Goal: Task Accomplishment & Management: Manage account settings

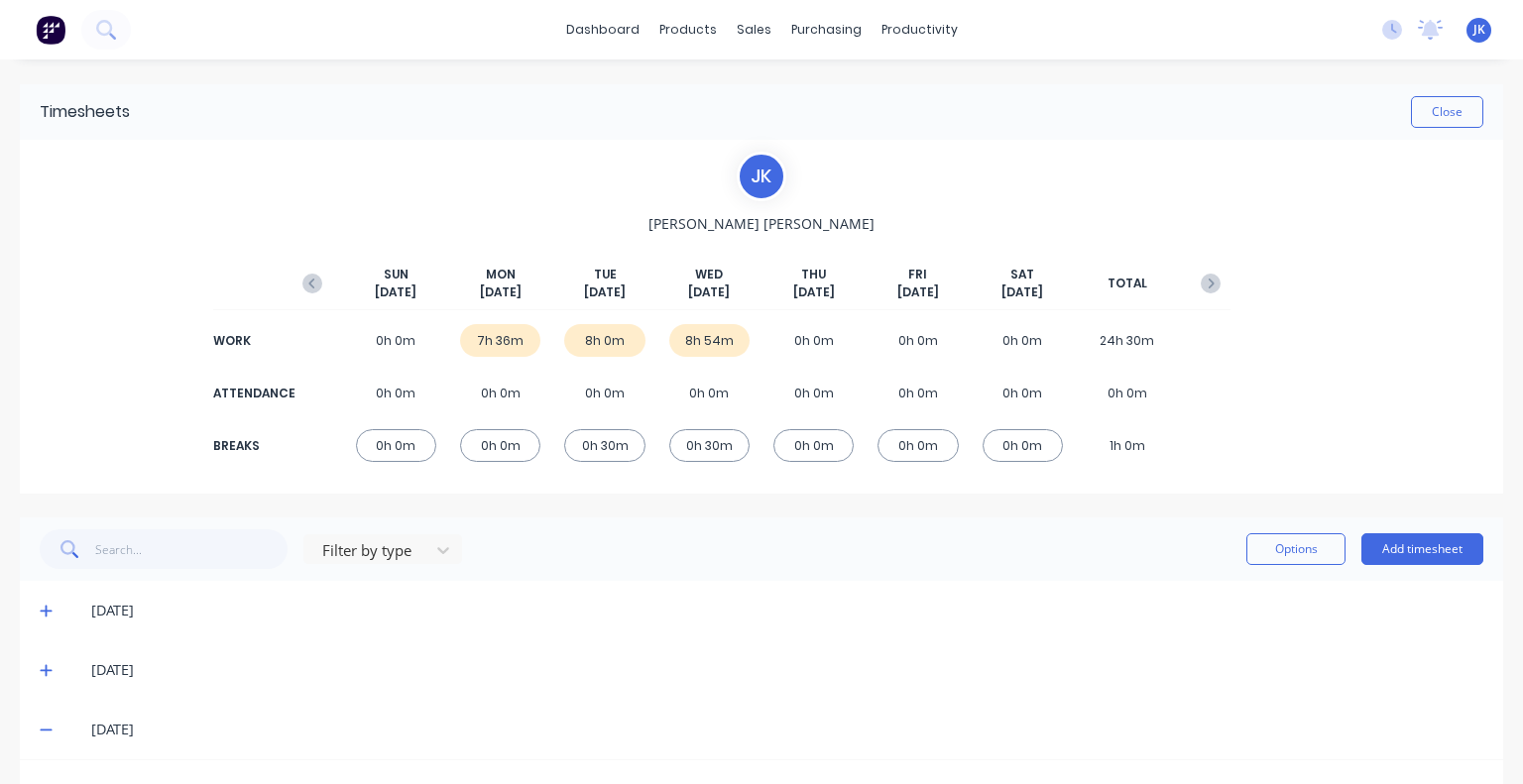
scroll to position [417, 0]
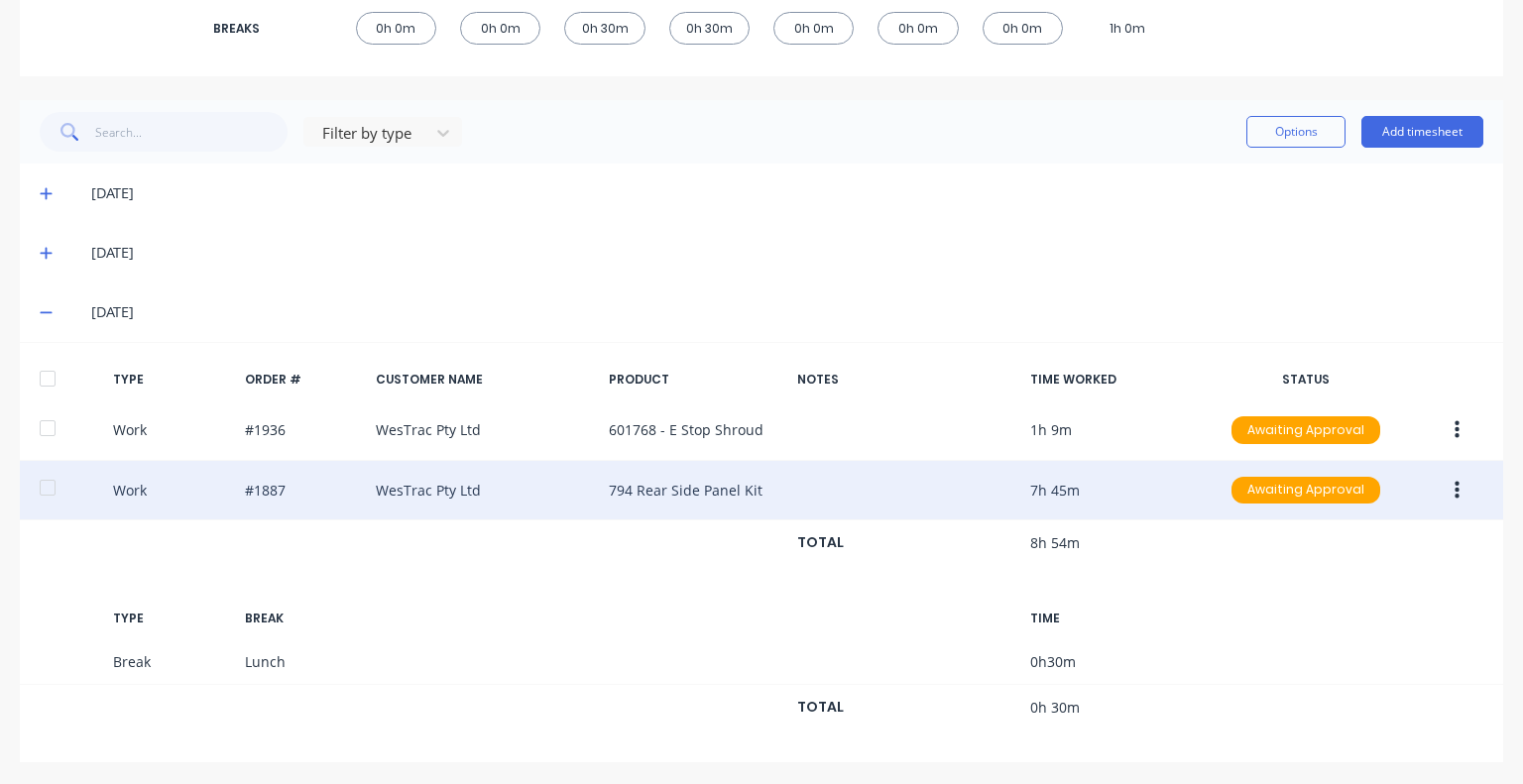
click at [1455, 485] on icon "button" at bounding box center [1457, 491] width 5 height 22
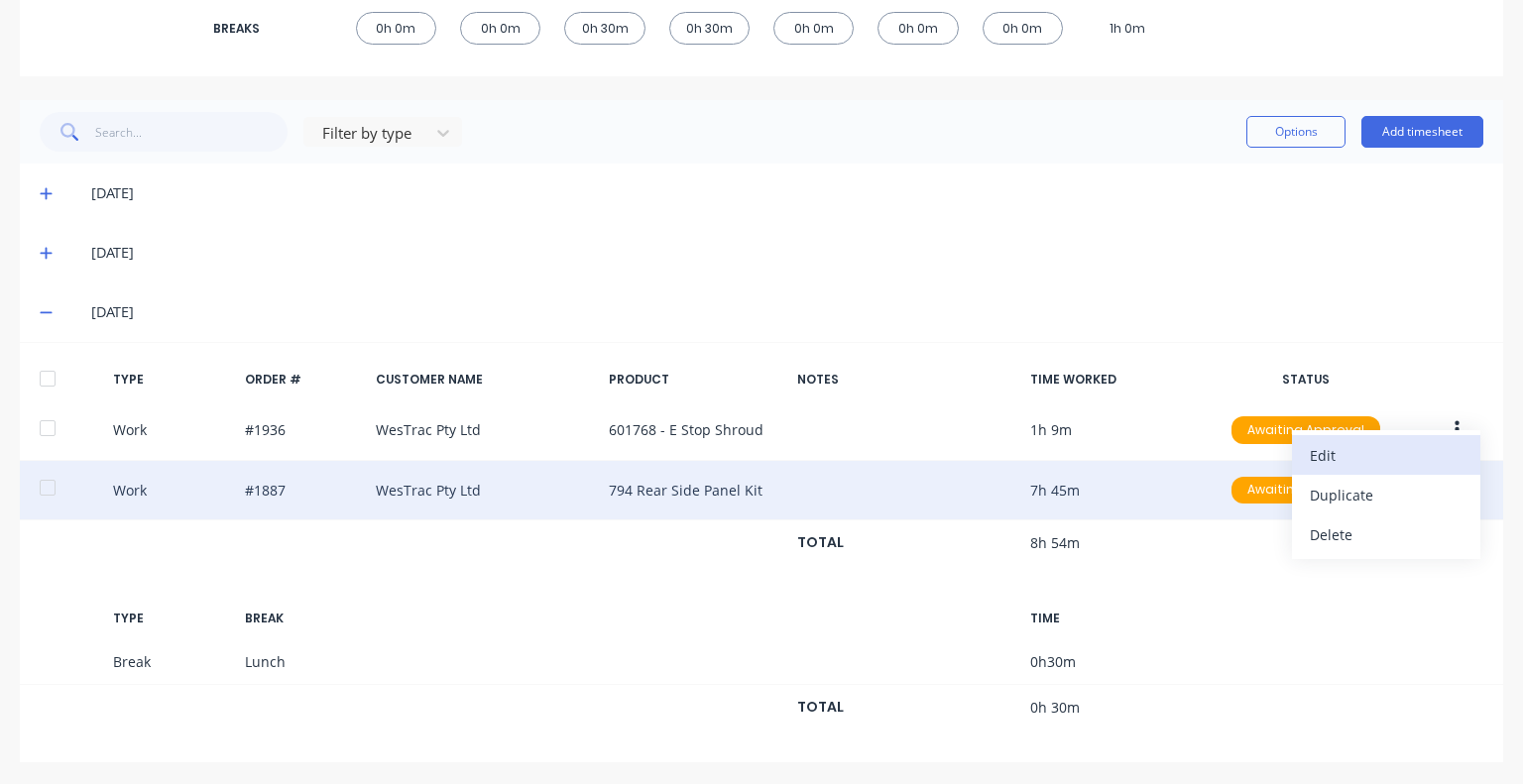
click at [1344, 455] on div "Edit" at bounding box center [1386, 455] width 153 height 29
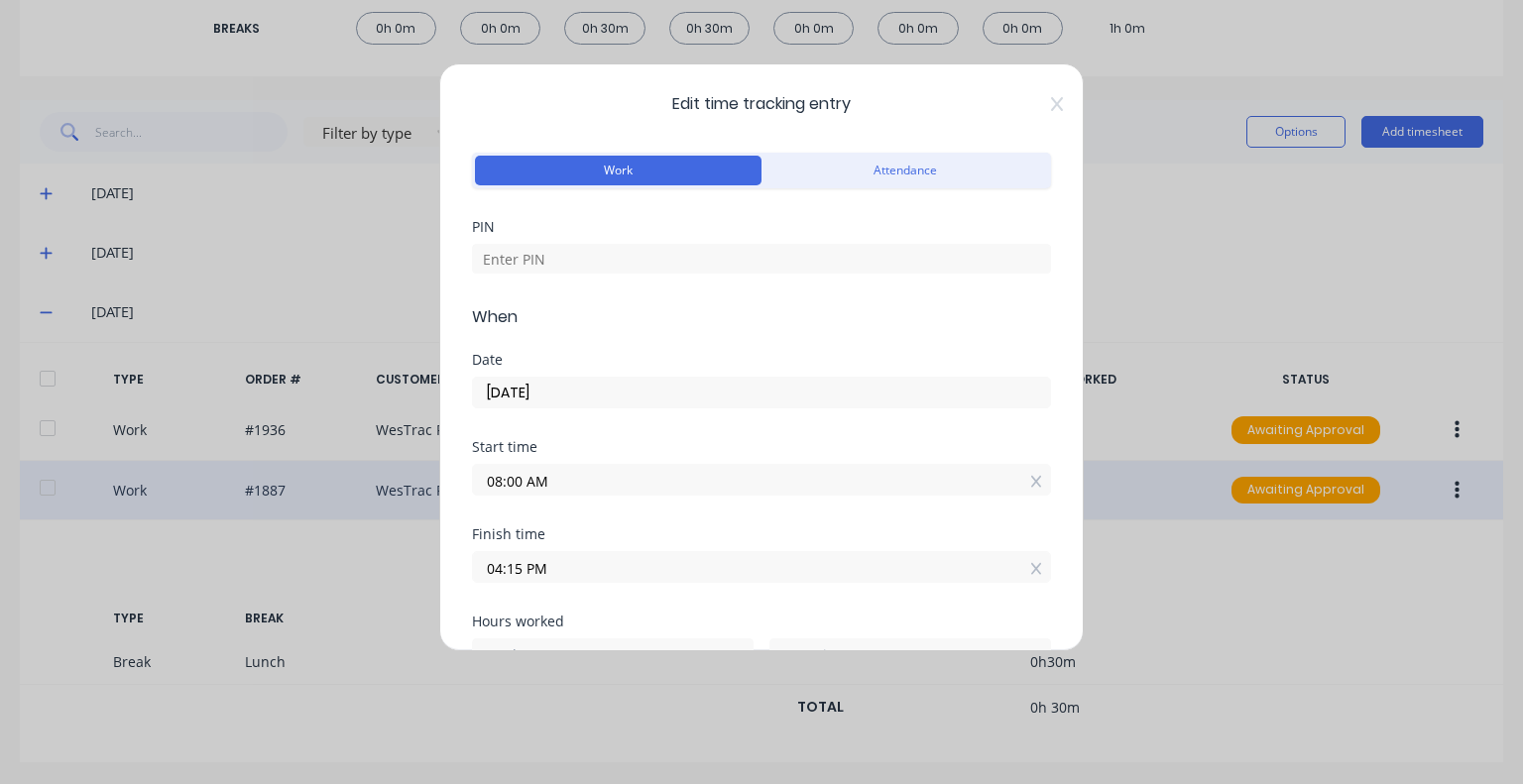
click at [1035, 102] on span "Edit time tracking entry" at bounding box center [762, 104] width 579 height 24
click at [1051, 102] on icon at bounding box center [1057, 104] width 12 height 14
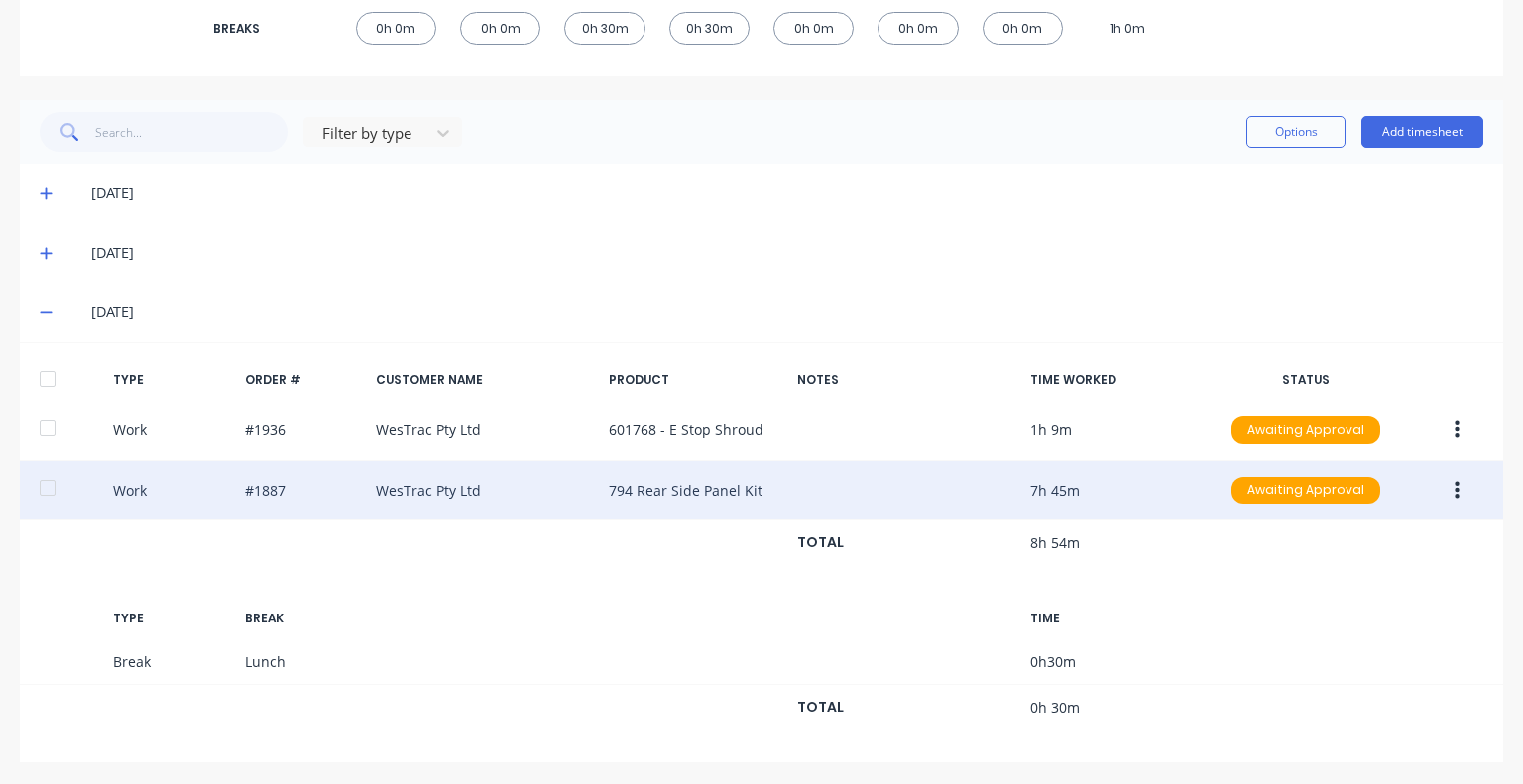
click at [1196, 225] on div "[DATE]" at bounding box center [762, 253] width 1484 height 60
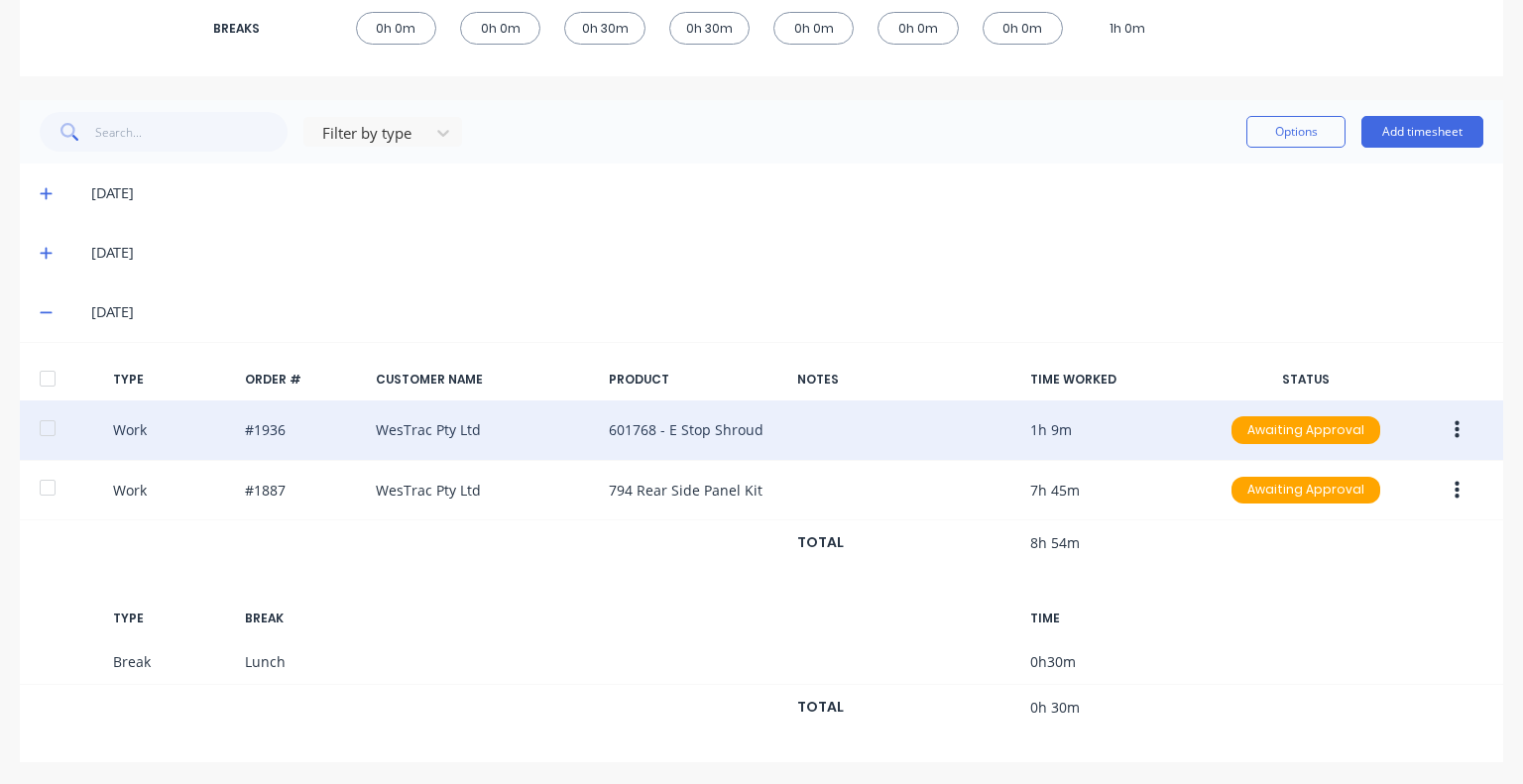
drag, startPoint x: 1442, startPoint y: 490, endPoint x: 1091, endPoint y: 444, distance: 354.0
click at [1455, 490] on icon "button" at bounding box center [1457, 490] width 5 height 18
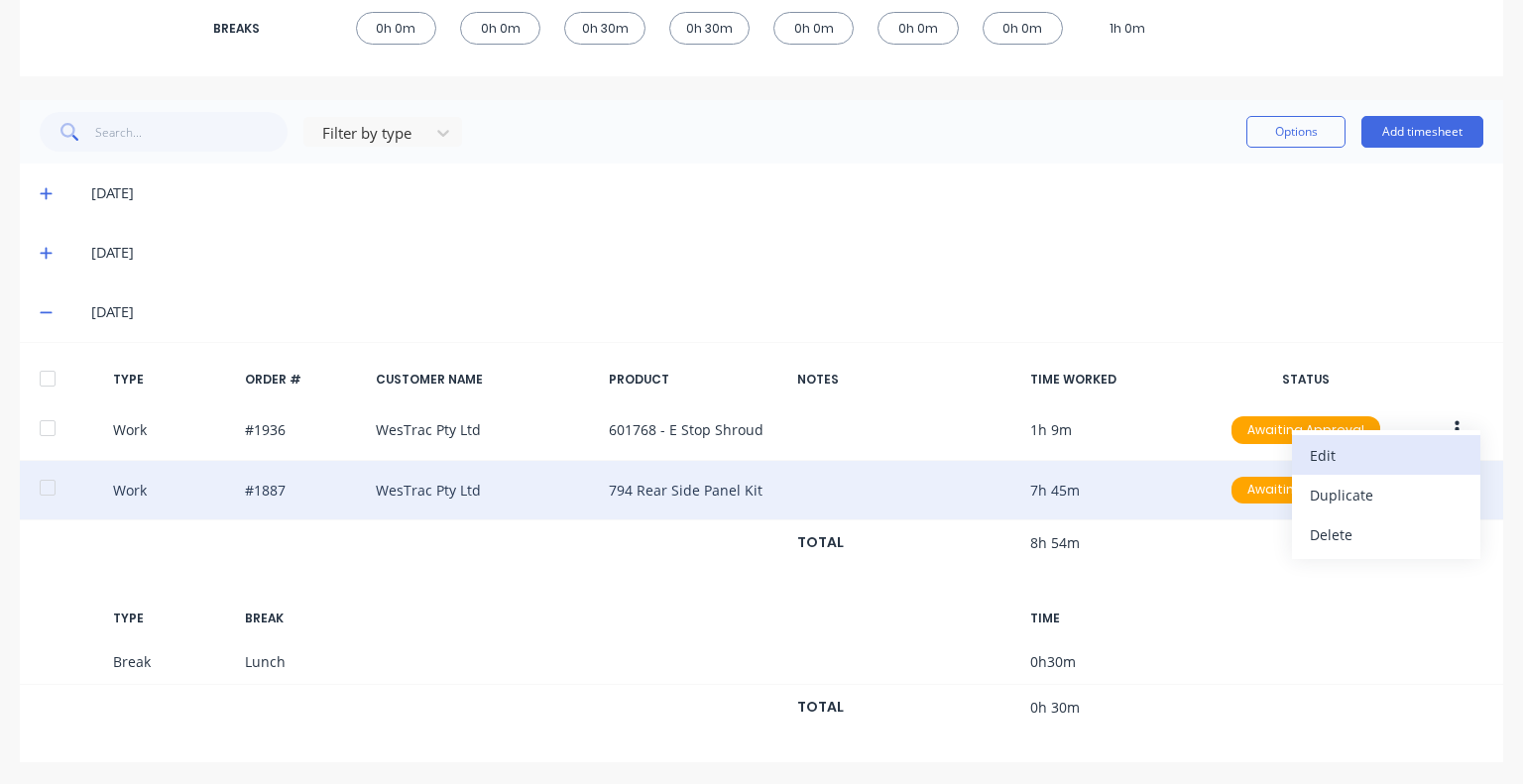
click at [1310, 449] on div "Edit" at bounding box center [1386, 455] width 153 height 29
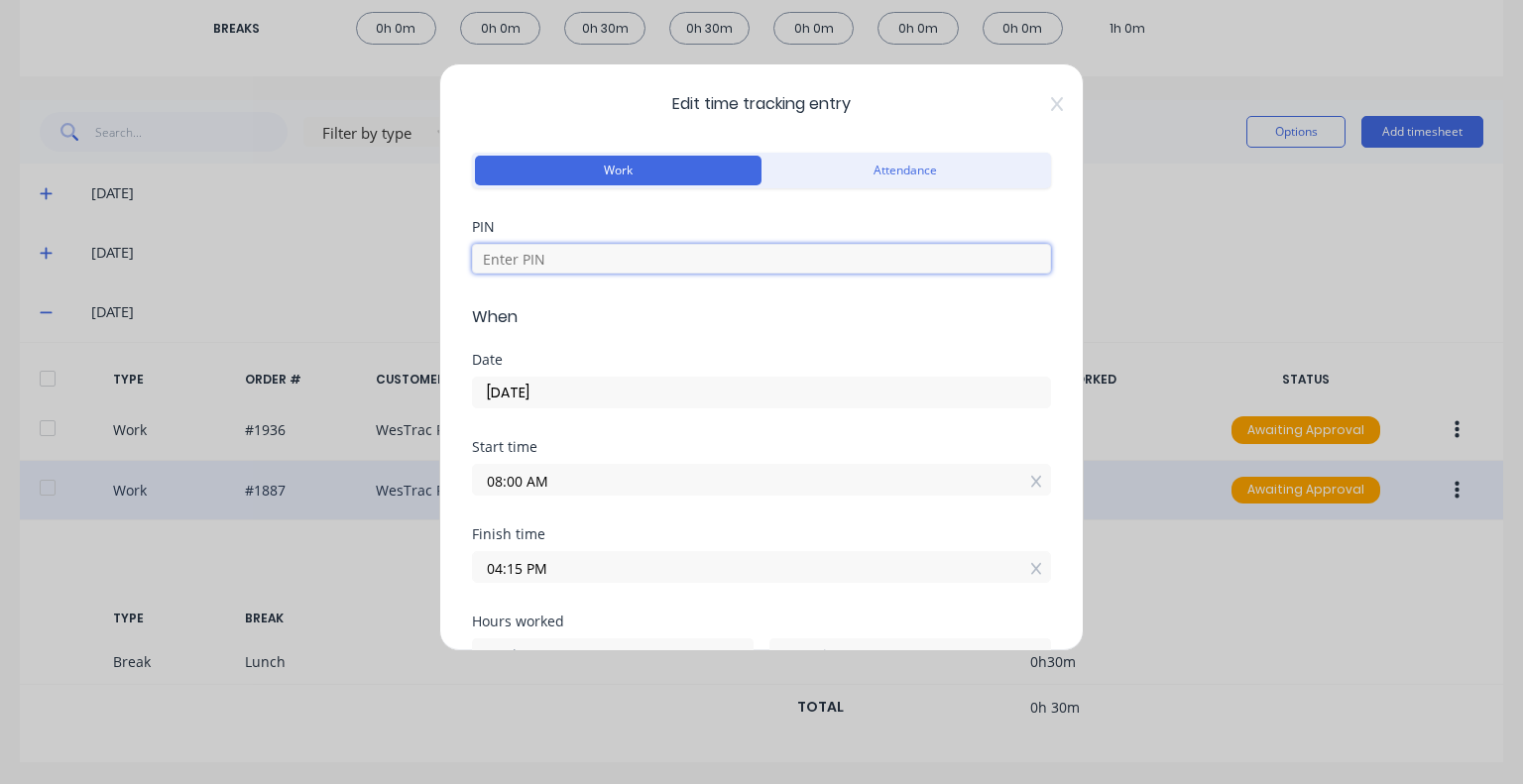
click at [672, 248] on input at bounding box center [762, 258] width 579 height 30
type input "5683"
drag, startPoint x: 522, startPoint y: 562, endPoint x: 508, endPoint y: 562, distance: 14.0
click at [508, 562] on input "04:15 PM" at bounding box center [762, 568] width 577 height 30
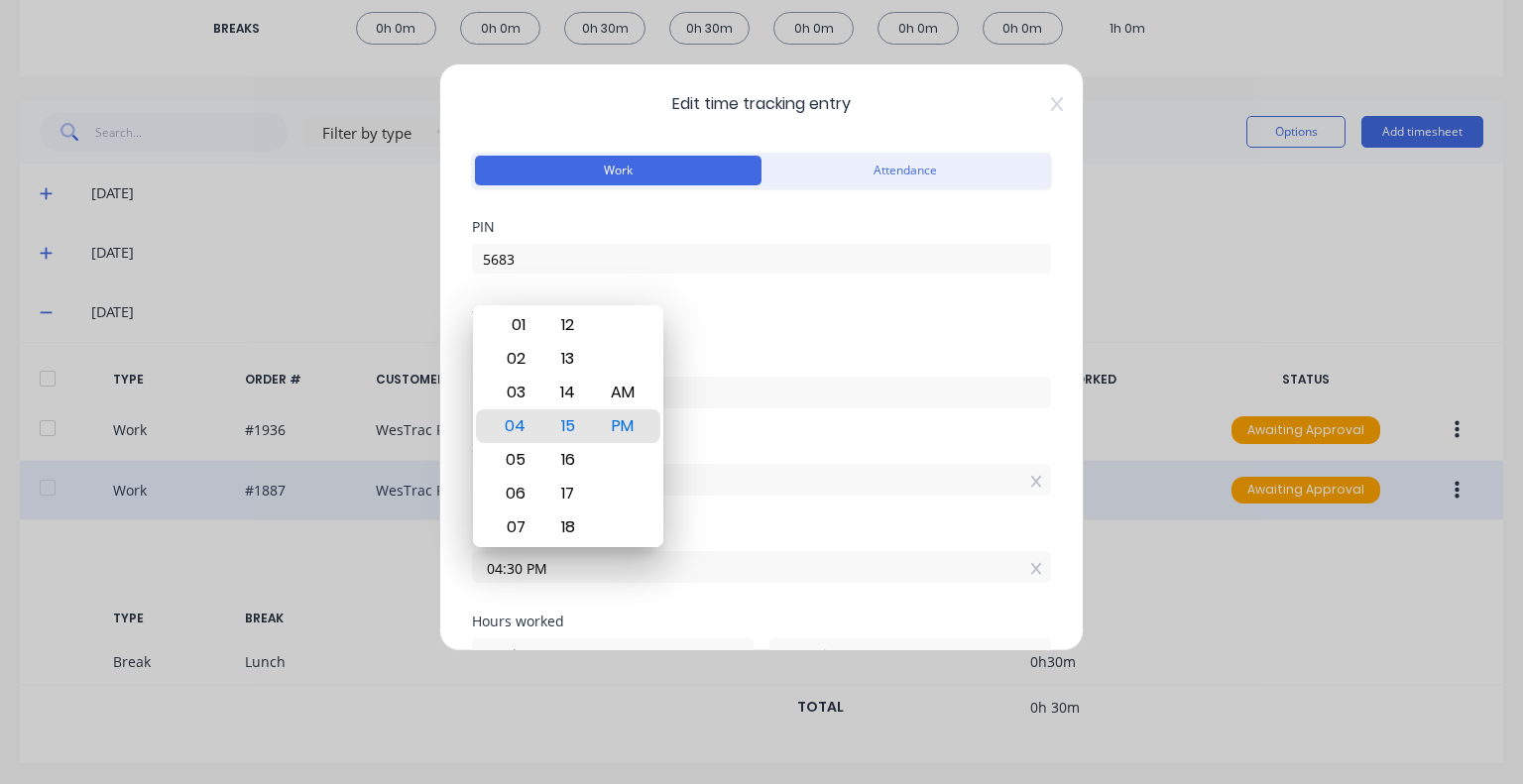
type input "04:30 PM"
type input "30"
click at [810, 529] on div "Finish time" at bounding box center [762, 535] width 579 height 14
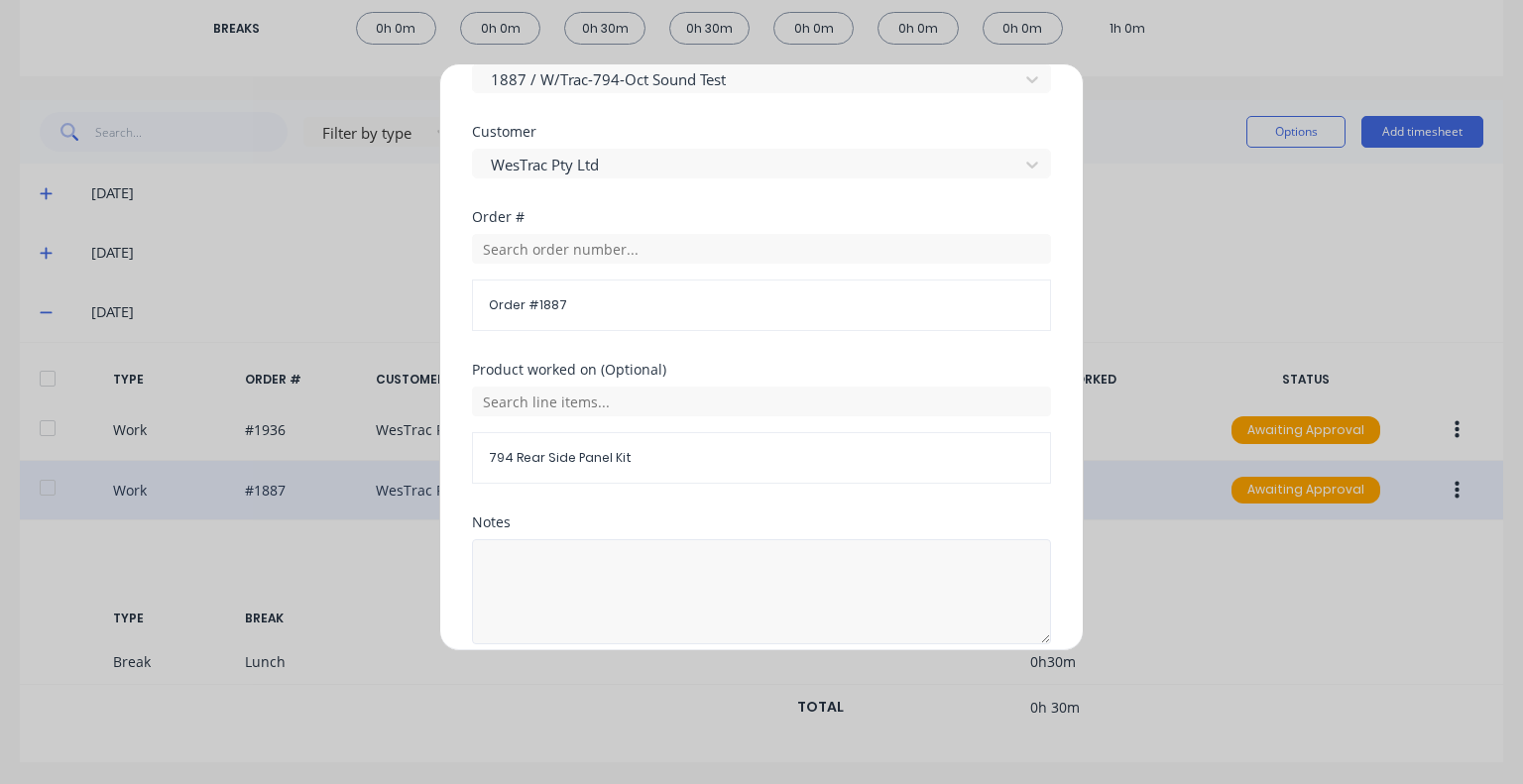
scroll to position [1072, 0]
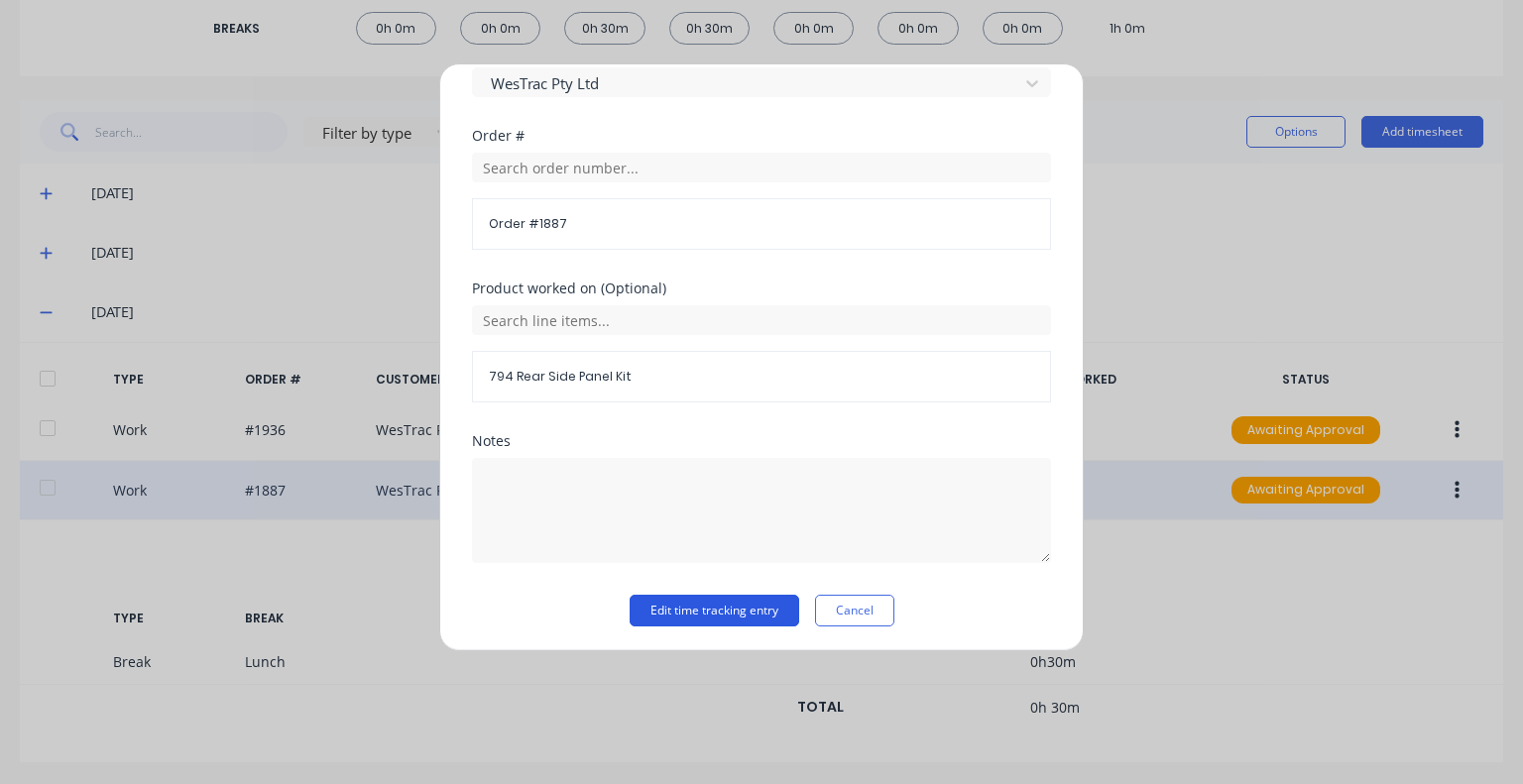
click at [683, 605] on button "Edit time tracking entry" at bounding box center [715, 610] width 170 height 32
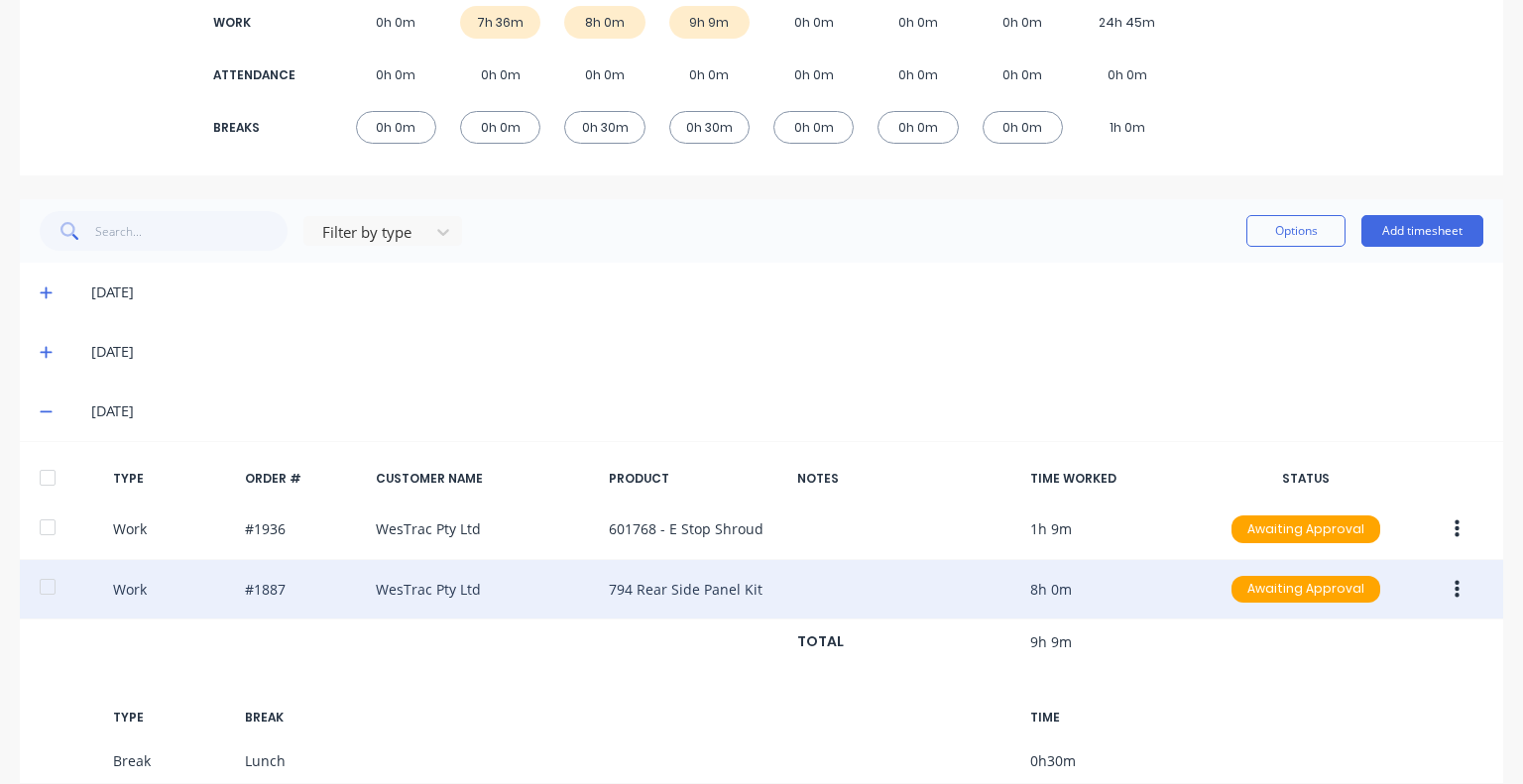
scroll to position [120, 0]
